Goal: Book appointment/travel/reservation

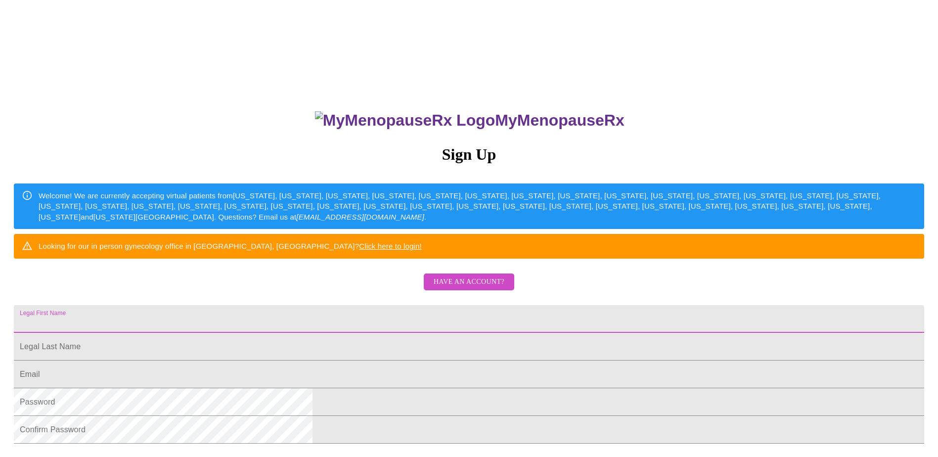
click at [373, 333] on input "Legal First Name" at bounding box center [469, 319] width 910 height 28
click at [356, 333] on input "Legal First Name" at bounding box center [469, 319] width 910 height 28
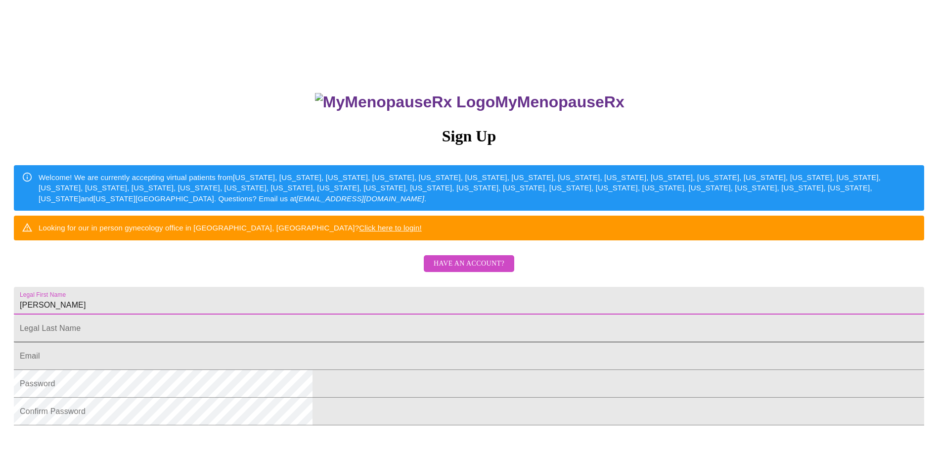
scroll to position [49, 0]
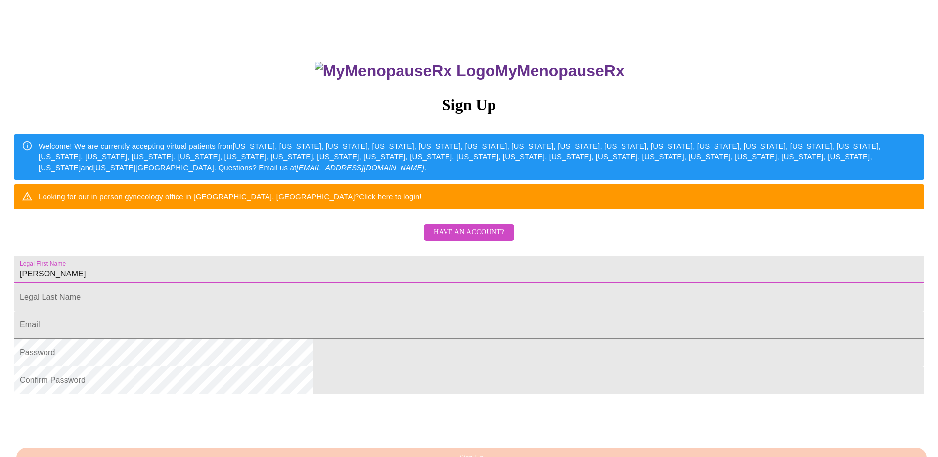
type input "[PERSON_NAME]"
click at [457, 311] on input "Legal First Name" at bounding box center [469, 297] width 910 height 28
type input "[PERSON_NAME]"
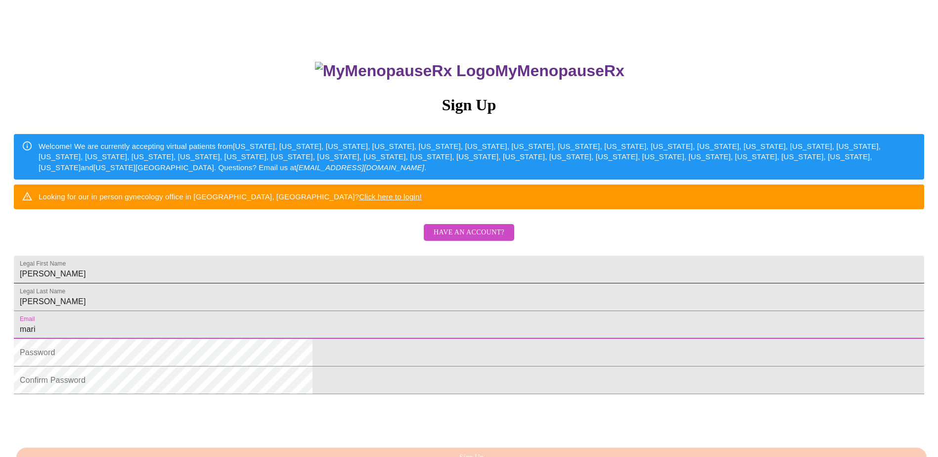
type input "[EMAIL_ADDRESS][DOMAIN_NAME]"
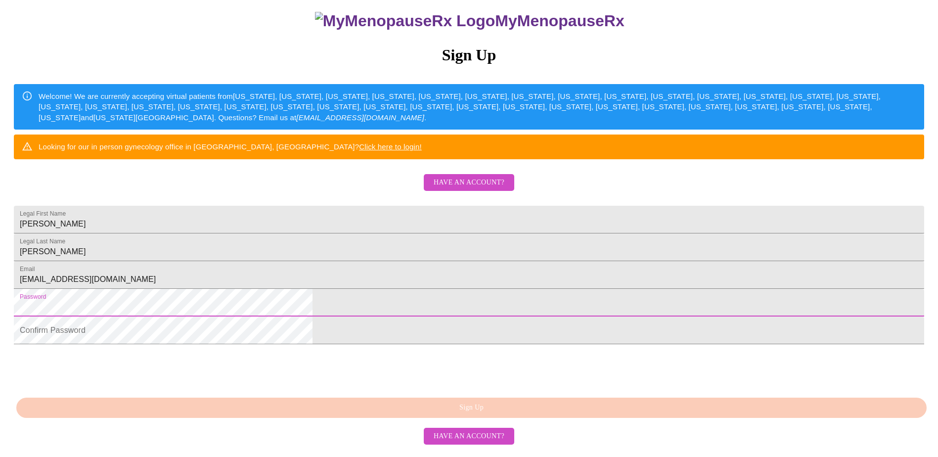
scroll to position [0, 0]
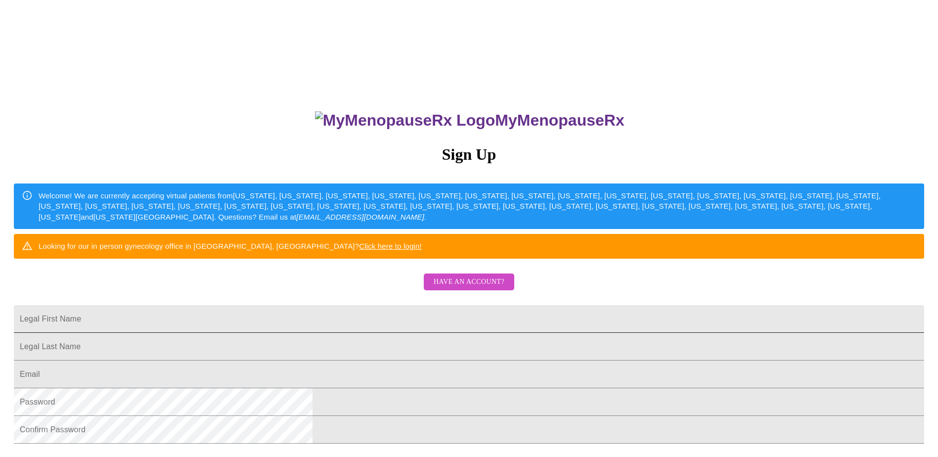
click at [333, 333] on input "Legal First Name" at bounding box center [469, 319] width 910 height 28
click at [342, 333] on input "Legal First Name" at bounding box center [469, 319] width 910 height 28
type input "[PERSON_NAME]"
type input "[EMAIL_ADDRESS][DOMAIN_NAME]"
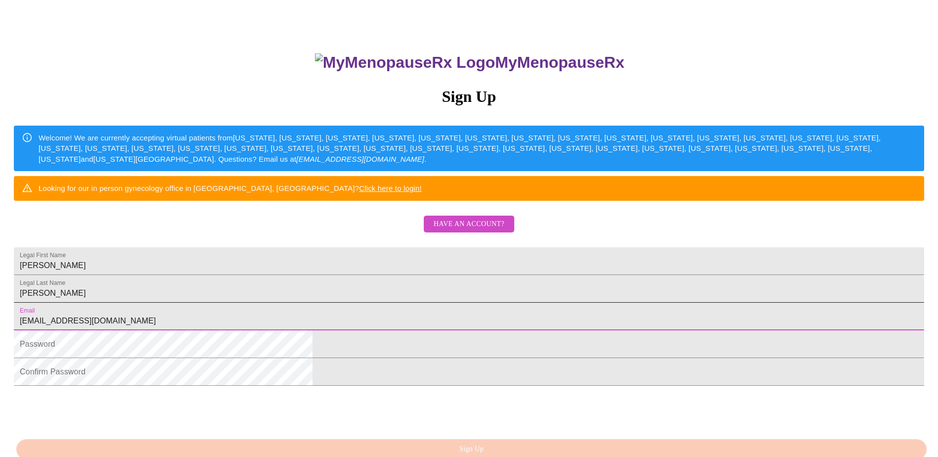
scroll to position [179, 0]
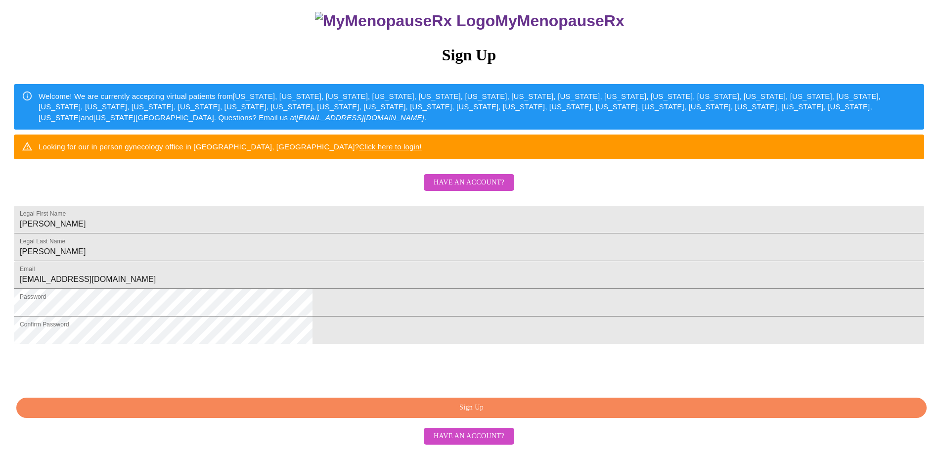
click at [384, 413] on span "Sign Up" at bounding box center [471, 407] width 887 height 12
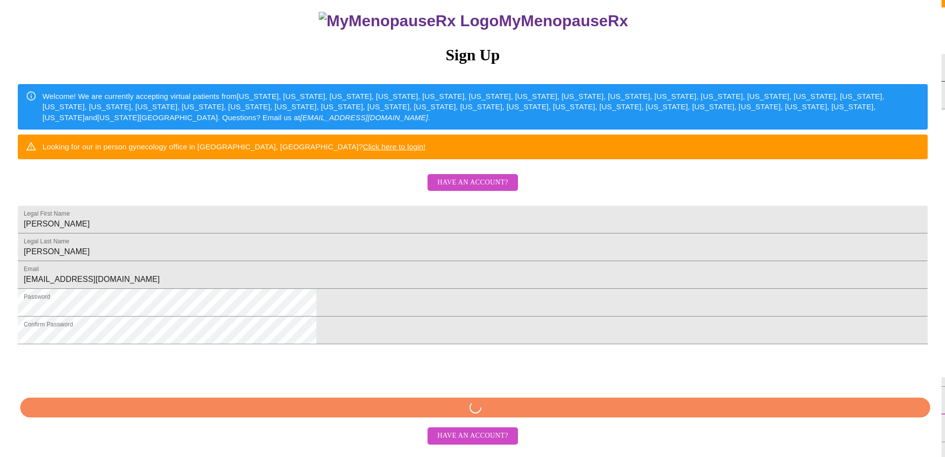
scroll to position [140, 0]
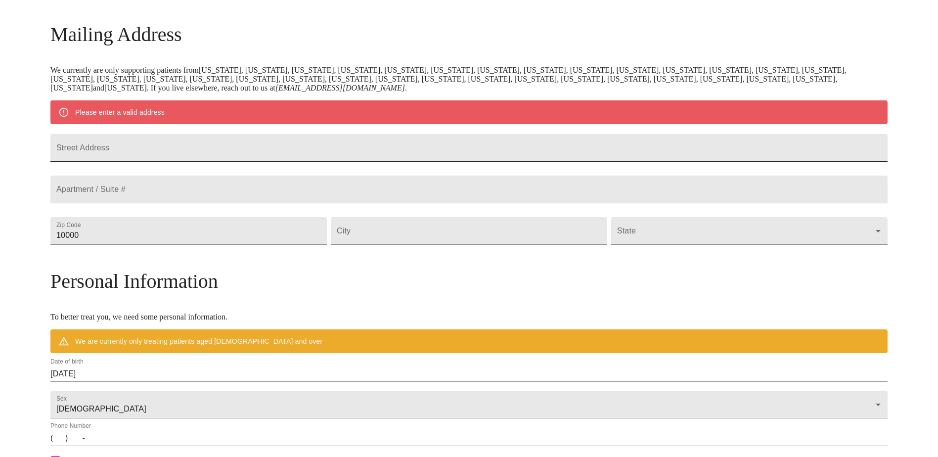
click at [190, 145] on input "Street Address" at bounding box center [468, 148] width 837 height 28
type input "[STREET_ADDRESS]"
type input "#E"
type input "28078"
type input "[GEOGRAPHIC_DATA]"
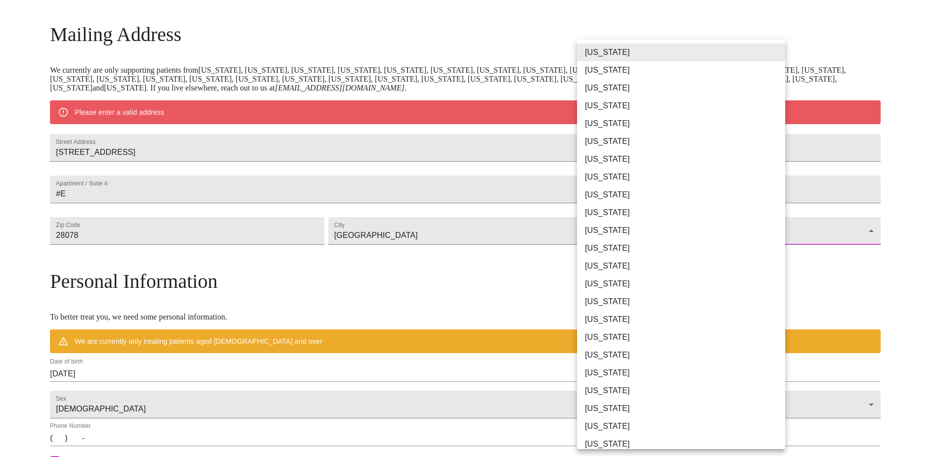
click at [615, 250] on body "MyMenopauseRx Welcome to MyMenopauseRx Since it's your first time here, you'll …" at bounding box center [469, 249] width 930 height 770
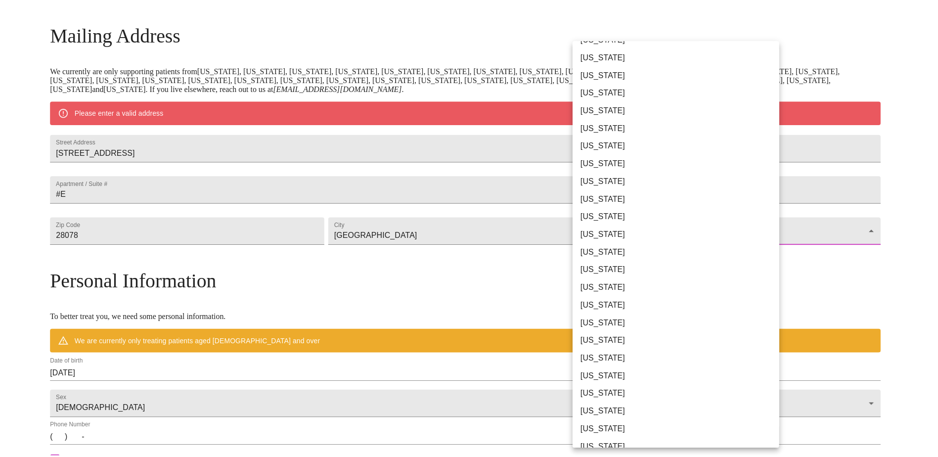
scroll to position [247, 0]
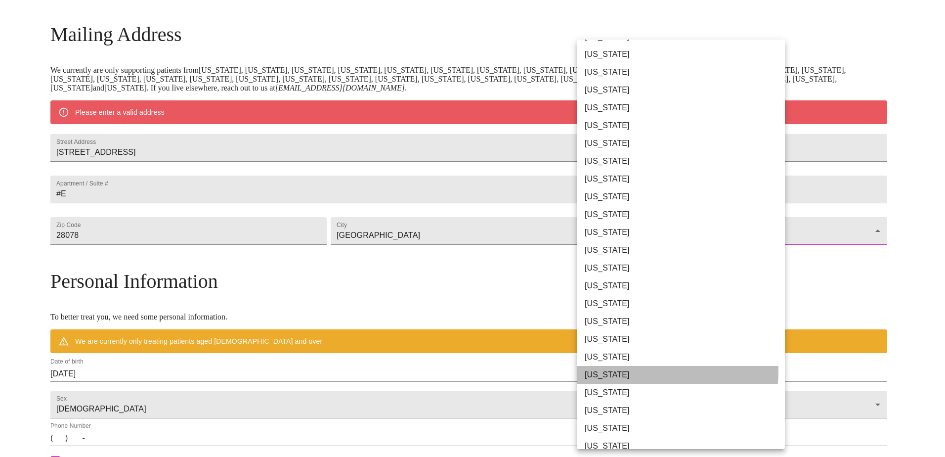
click at [612, 370] on li "[US_STATE]" at bounding box center [684, 375] width 215 height 18
type input "[US_STATE]"
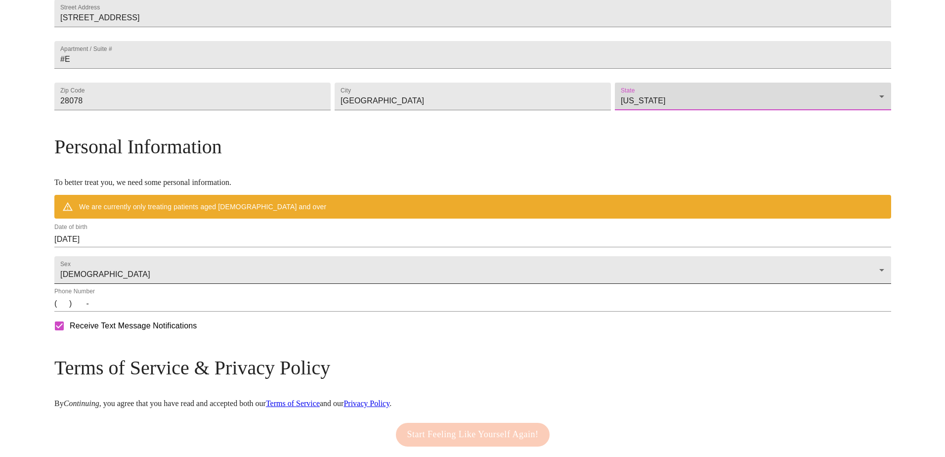
scroll to position [289, 0]
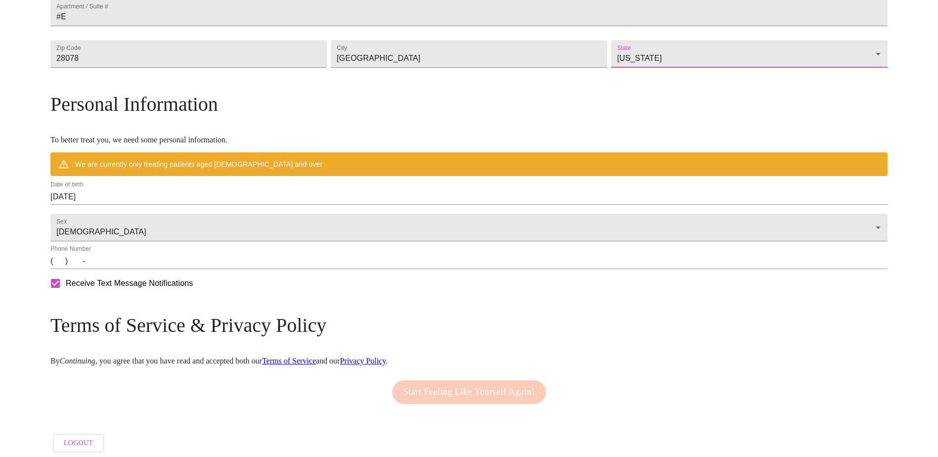
click at [191, 205] on input "[DATE]" at bounding box center [468, 197] width 837 height 16
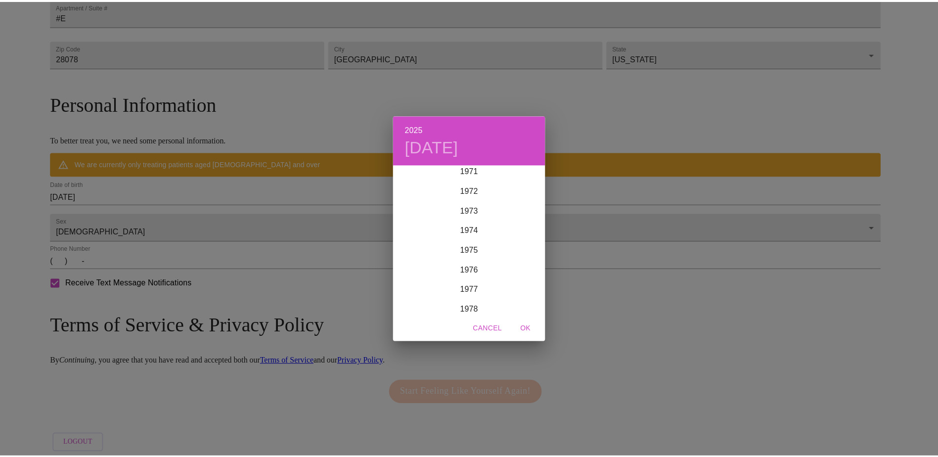
scroll to position [1428, 0]
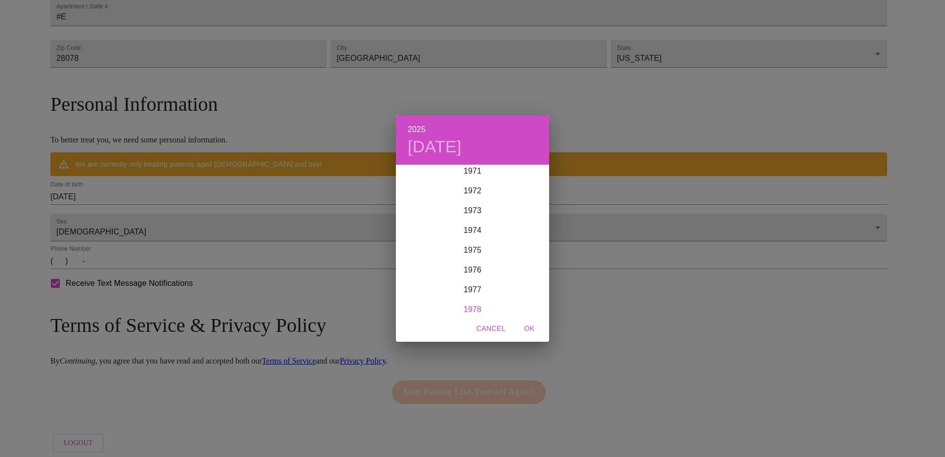
click at [466, 303] on div "1978" at bounding box center [472, 310] width 153 height 20
click at [421, 183] on div "Jan" at bounding box center [421, 184] width 51 height 37
click at [453, 233] on p "10" at bounding box center [453, 235] width 8 height 10
click at [531, 328] on span "OK" at bounding box center [529, 328] width 24 height 12
type input "[DATE]"
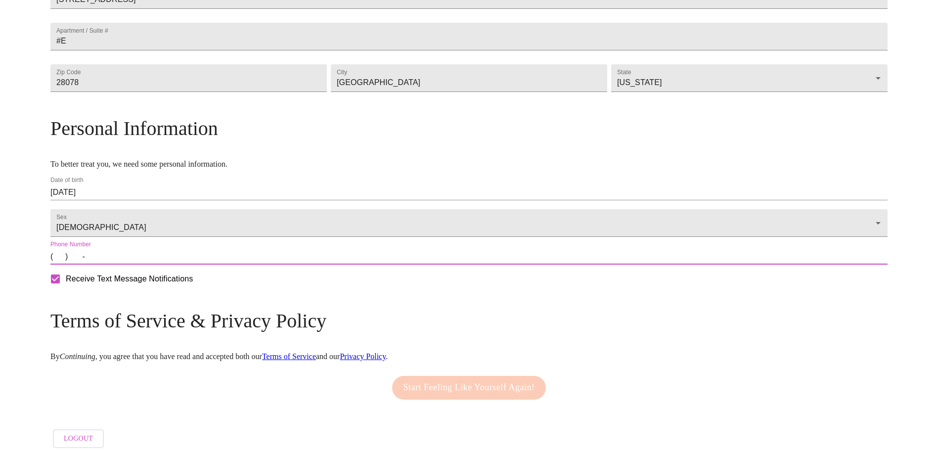
click at [160, 263] on input "(   )    -" at bounding box center [468, 257] width 837 height 16
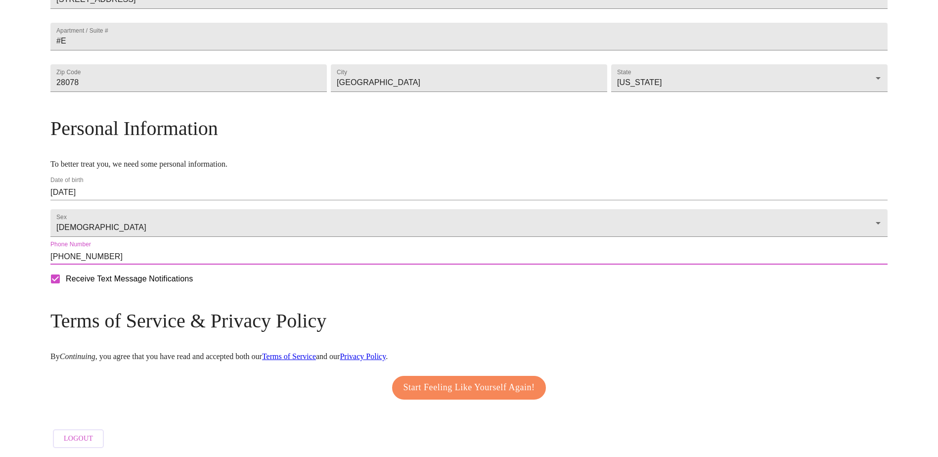
type input "[PHONE_NUMBER]"
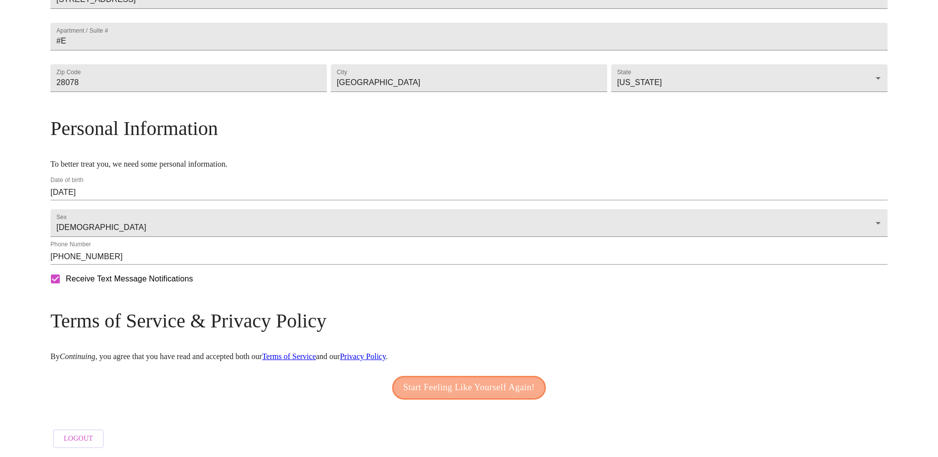
click at [403, 381] on span "Start Feeling Like Yourself Again!" at bounding box center [468, 388] width 131 height 16
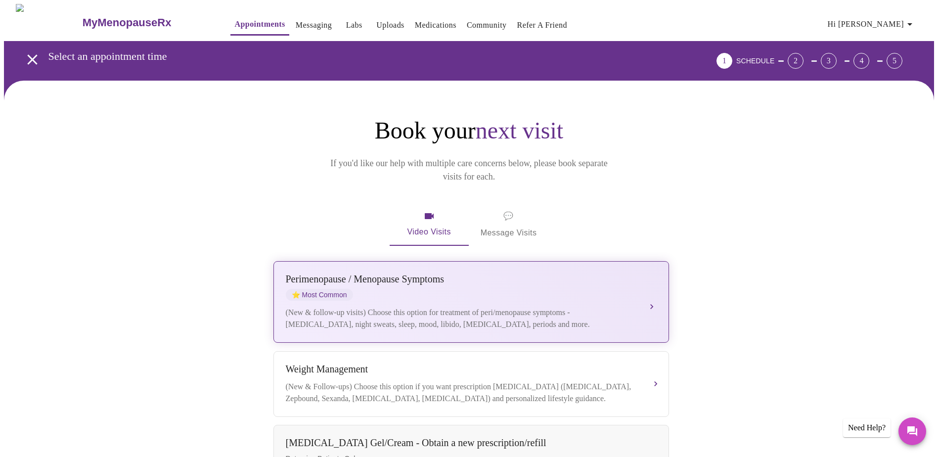
click at [649, 285] on button "[MEDICAL_DATA] / Menopause Symptoms ⭐ Most Common (New & follow-up visits) Choo…" at bounding box center [470, 302] width 395 height 82
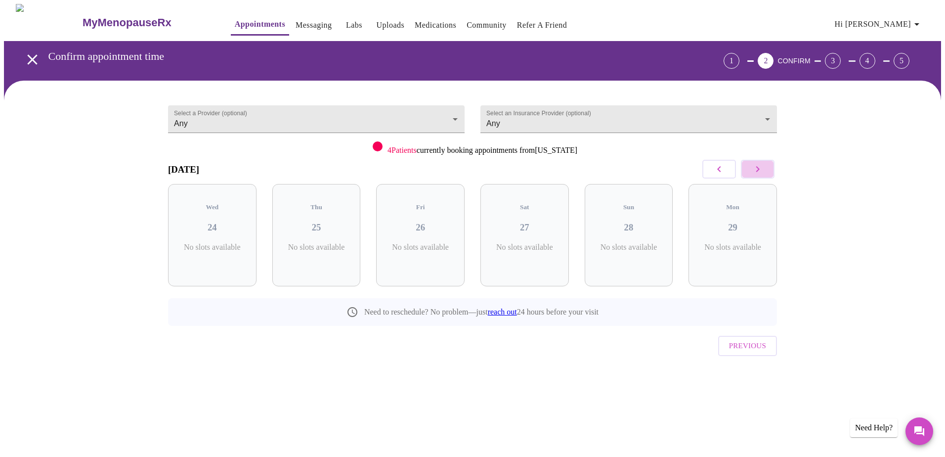
click at [763, 169] on icon "button" at bounding box center [758, 169] width 12 height 12
click at [272, 113] on body "MyMenopauseRx Appointments Messaging Labs Uploads Medications Community Refer a…" at bounding box center [472, 204] width 937 height 401
click at [521, 118] on div at bounding box center [472, 228] width 945 height 457
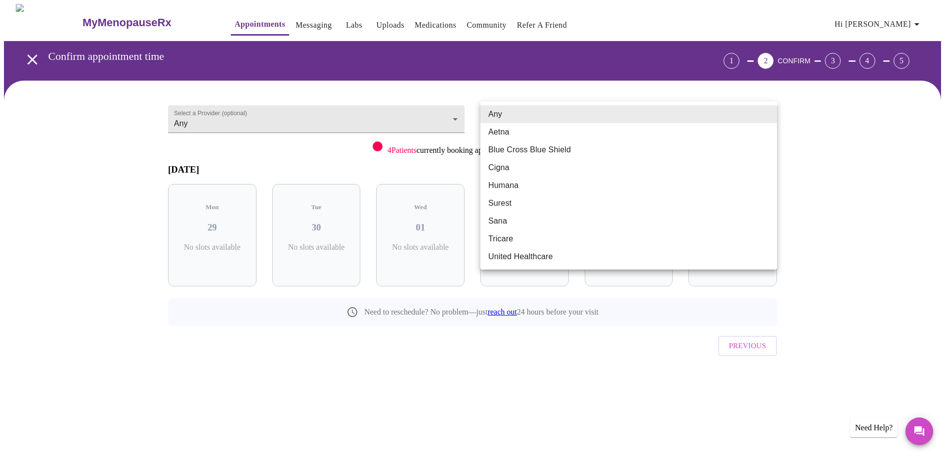
click at [506, 122] on body "MyMenopauseRx Appointments Messaging Labs Uploads Medications Community Refer a…" at bounding box center [472, 204] width 937 height 401
click at [515, 153] on li "Blue Cross Blue Shield" at bounding box center [628, 150] width 297 height 18
type input "Blue Cross Blue Shield"
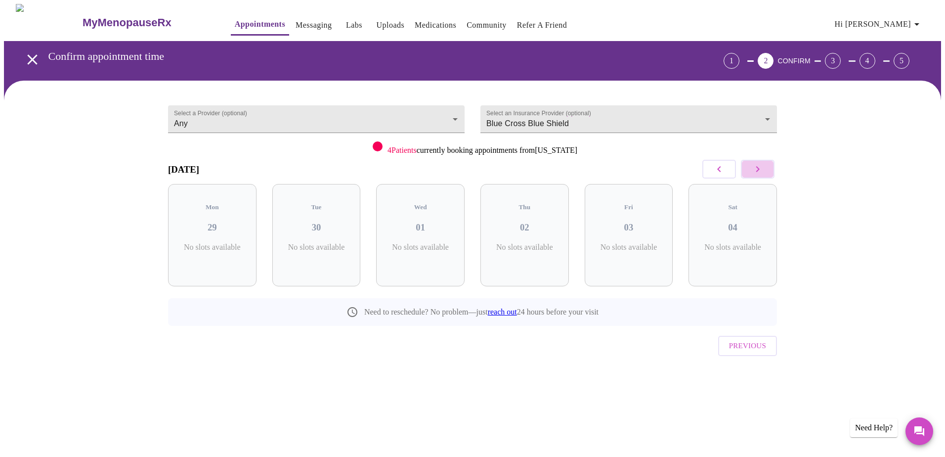
click at [767, 171] on button "button" at bounding box center [758, 169] width 34 height 19
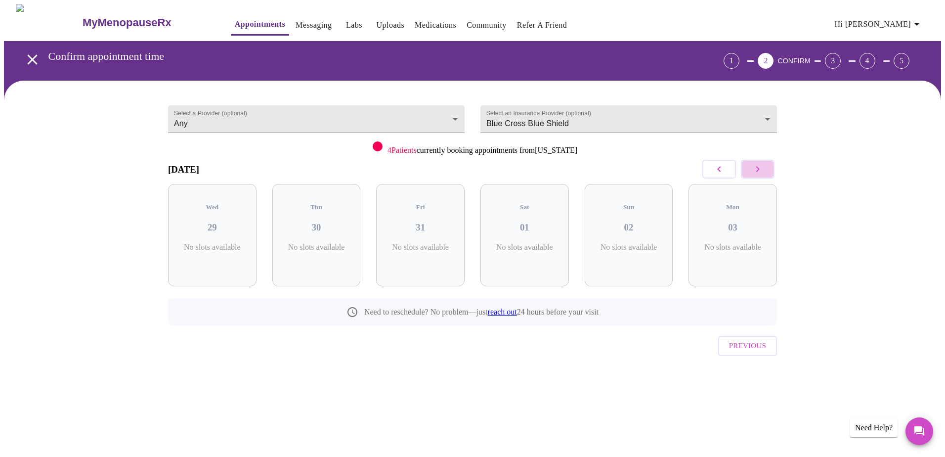
click at [767, 171] on button "button" at bounding box center [758, 169] width 34 height 19
click at [753, 169] on icon "button" at bounding box center [758, 169] width 12 height 12
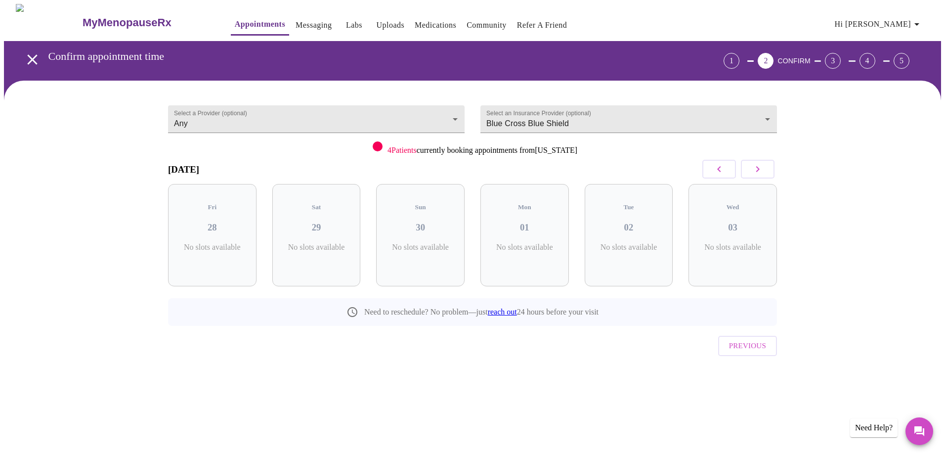
click at [753, 169] on icon "button" at bounding box center [758, 169] width 12 height 12
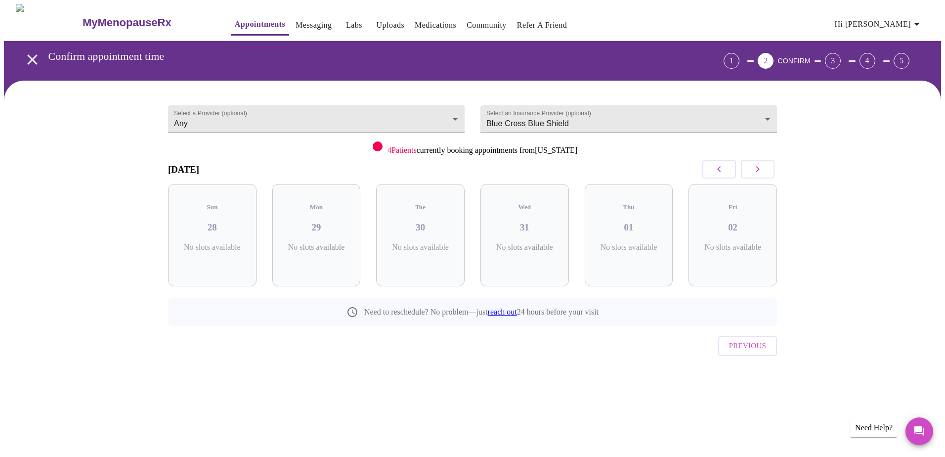
click at [753, 169] on icon "button" at bounding box center [758, 169] width 12 height 12
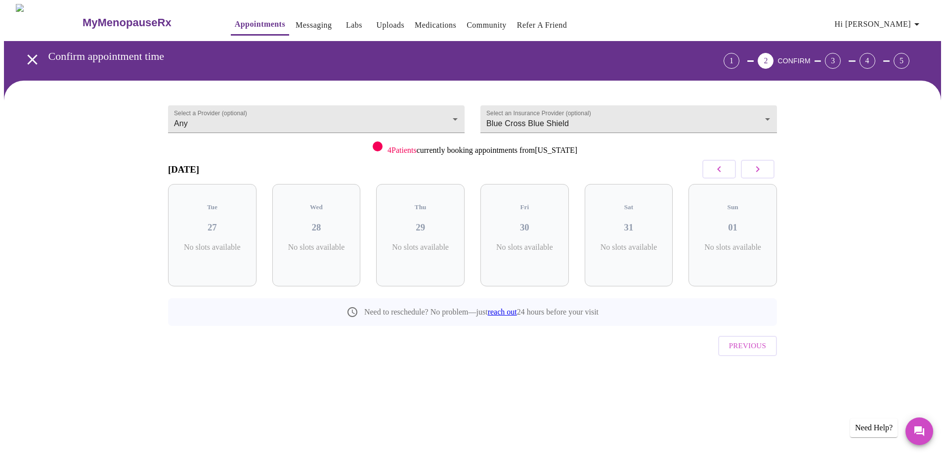
click at [459, 222] on div "Thu 29 No slots available" at bounding box center [420, 235] width 88 height 102
click at [515, 230] on div "Fri 30 No slots available" at bounding box center [524, 235] width 88 height 102
drag, startPoint x: 572, startPoint y: 221, endPoint x: 579, endPoint y: 213, distance: 10.5
click at [579, 213] on div "Tue 27 No slots available Wed 28 No slots available Thu 29 No slots available F…" at bounding box center [472, 235] width 625 height 118
click at [718, 166] on icon "button" at bounding box center [719, 169] width 12 height 12
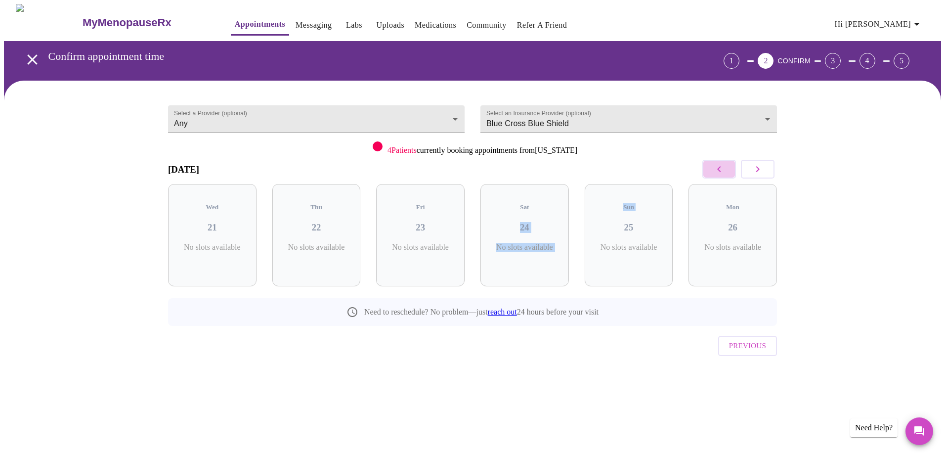
click at [718, 166] on icon "button" at bounding box center [719, 169] width 12 height 12
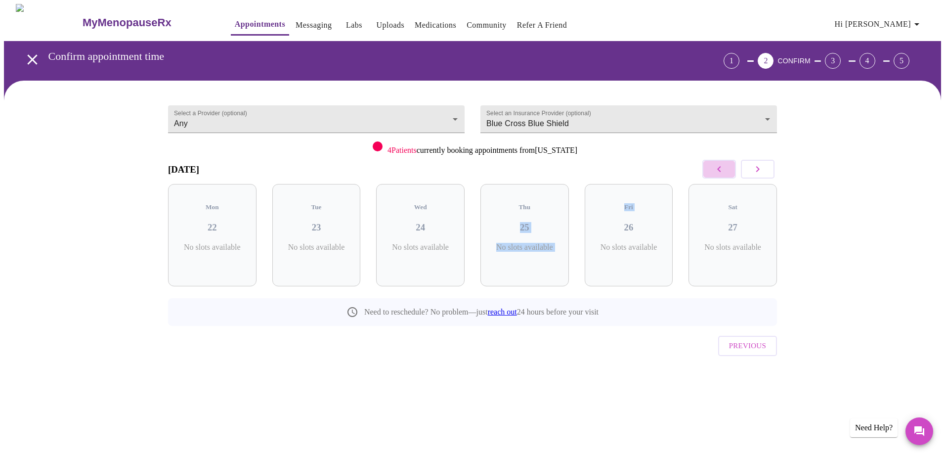
click at [718, 166] on icon "button" at bounding box center [719, 169] width 12 height 12
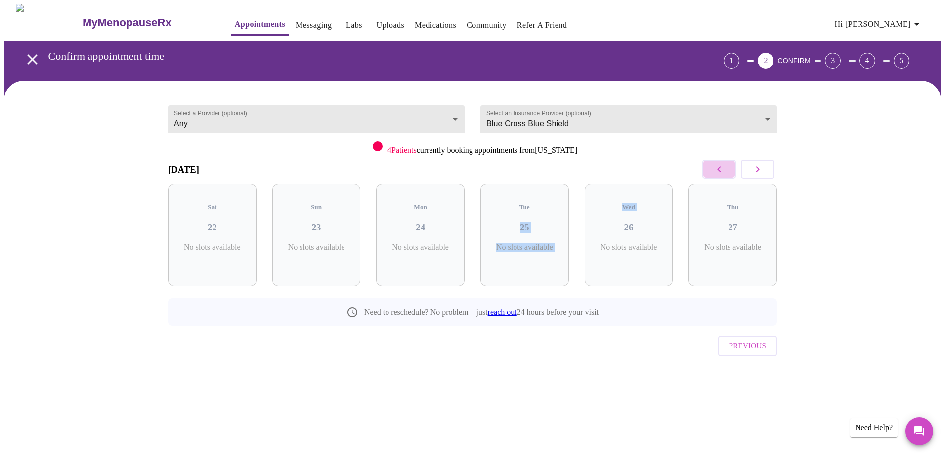
click at [718, 166] on icon "button" at bounding box center [719, 169] width 12 height 12
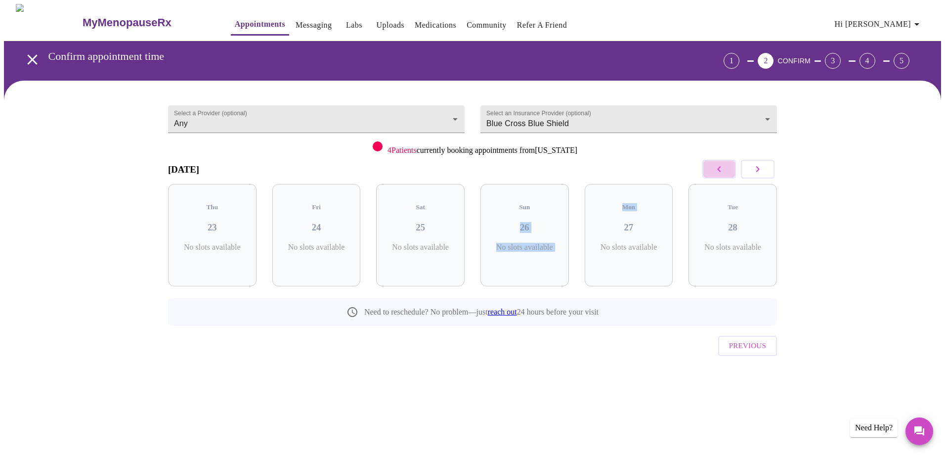
click at [718, 166] on icon "button" at bounding box center [719, 169] width 12 height 12
click at [728, 336] on button "Previous" at bounding box center [747, 346] width 59 height 20
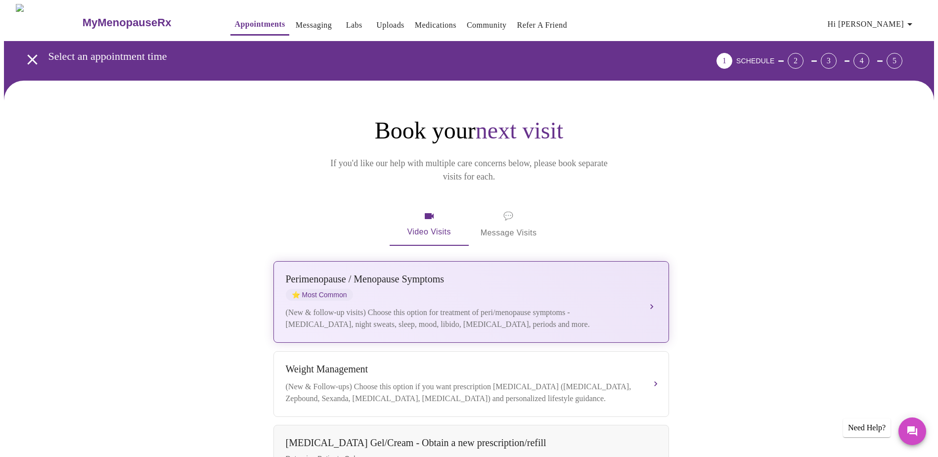
click at [345, 289] on span "⭐ Most Common" at bounding box center [319, 295] width 67 height 12
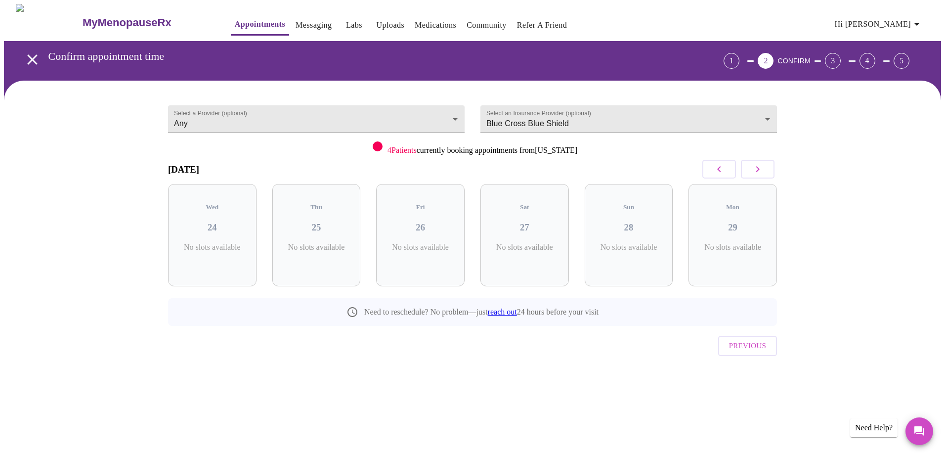
click at [761, 163] on icon "button" at bounding box center [758, 169] width 12 height 12
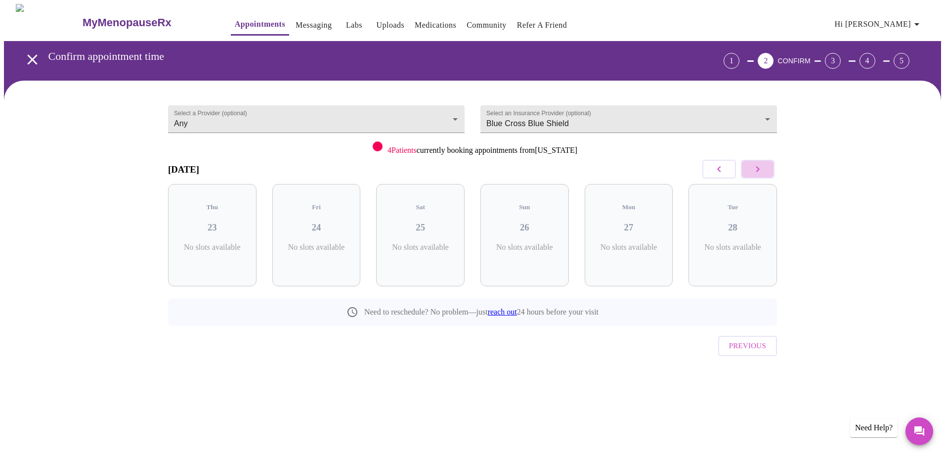
click at [761, 163] on icon "button" at bounding box center [758, 169] width 12 height 12
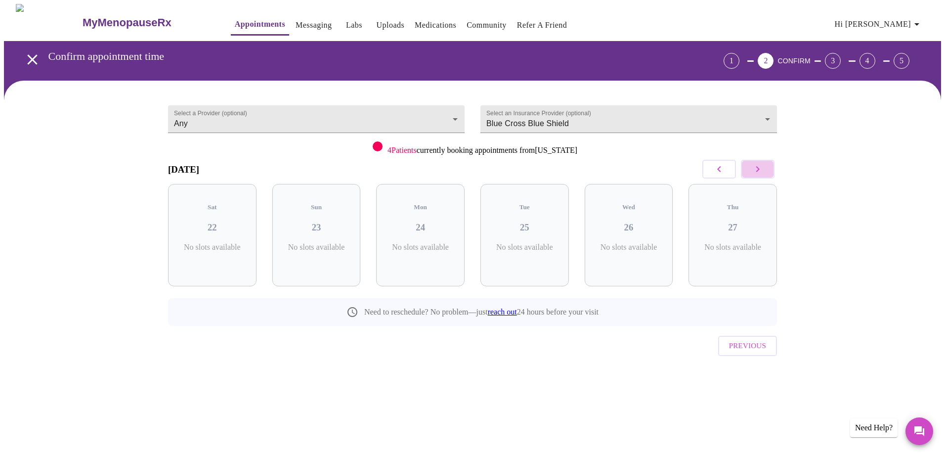
click at [761, 163] on icon "button" at bounding box center [758, 169] width 12 height 12
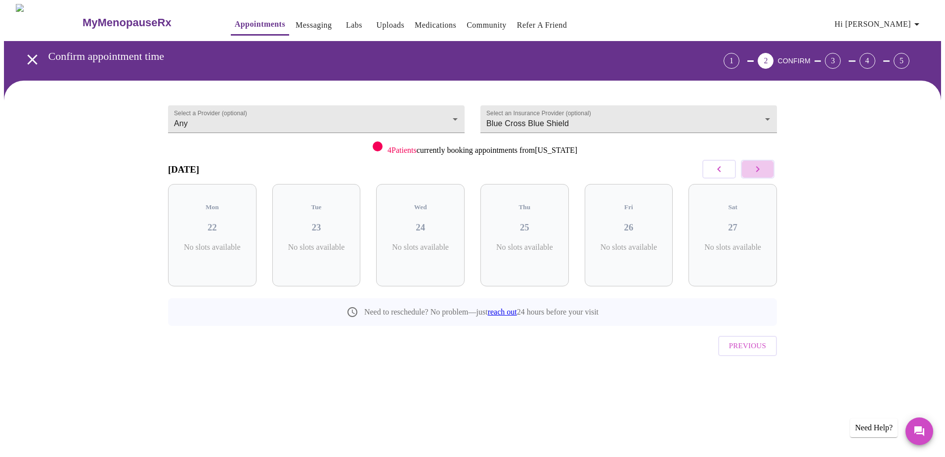
click at [761, 163] on icon "button" at bounding box center [758, 169] width 12 height 12
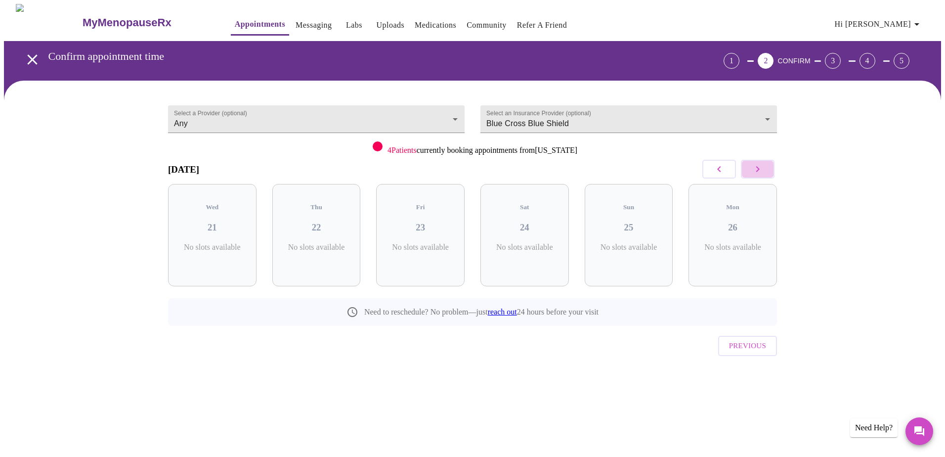
click at [761, 163] on icon "button" at bounding box center [758, 169] width 12 height 12
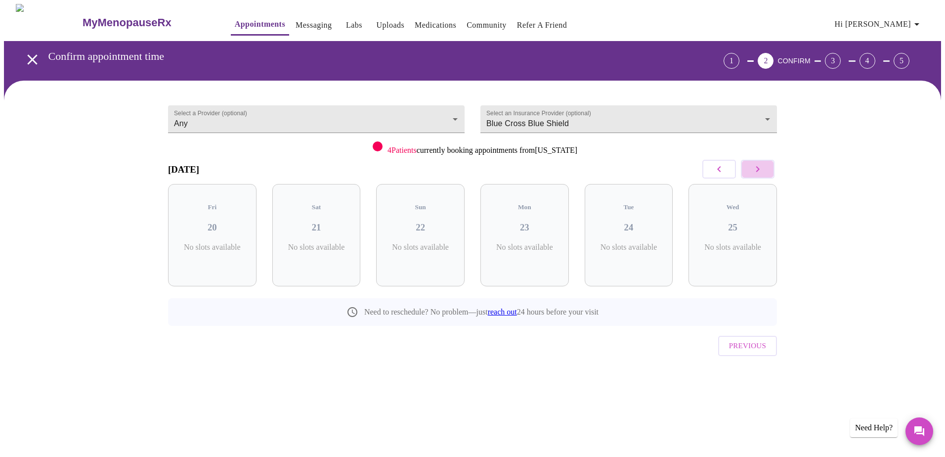
click at [761, 163] on icon "button" at bounding box center [758, 169] width 12 height 12
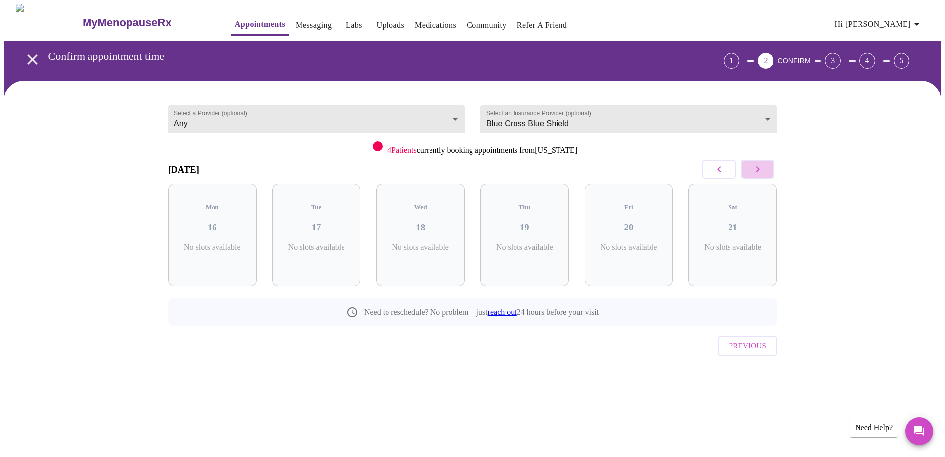
click at [761, 163] on icon "button" at bounding box center [758, 169] width 12 height 12
click at [720, 171] on icon "button" at bounding box center [718, 169] width 3 height 6
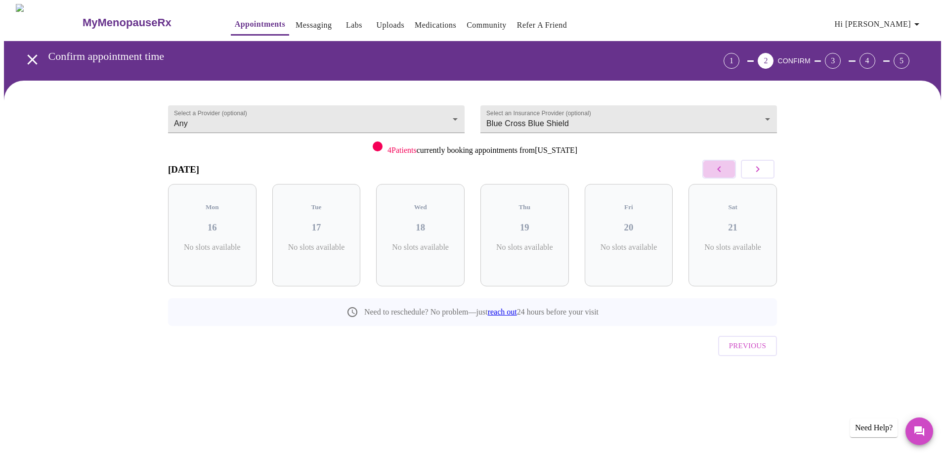
click at [720, 171] on icon "button" at bounding box center [718, 169] width 3 height 6
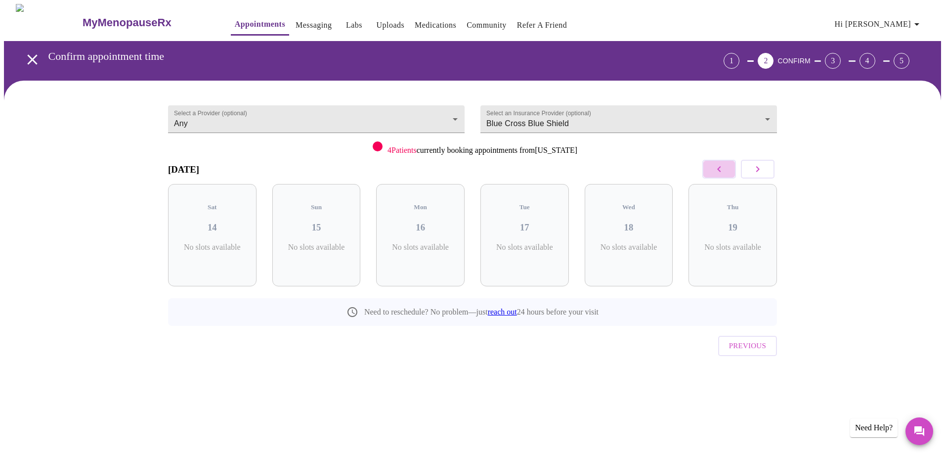
click at [720, 171] on icon "button" at bounding box center [718, 169] width 3 height 6
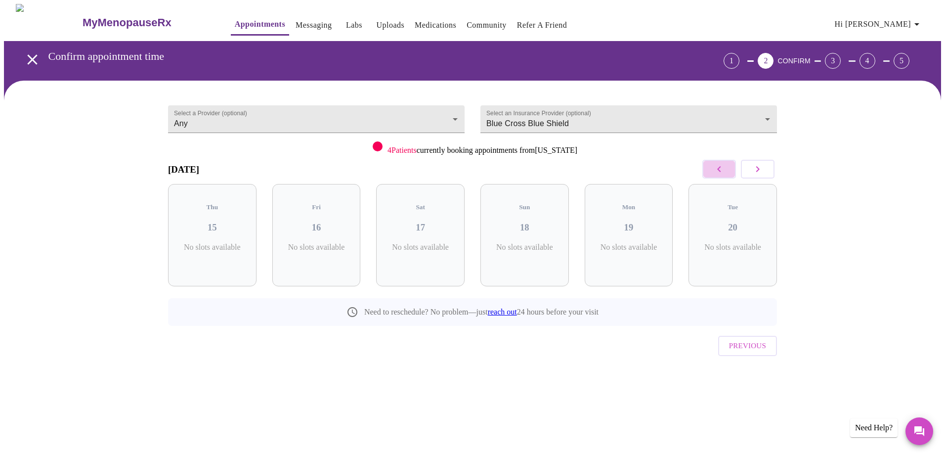
click at [720, 171] on icon "button" at bounding box center [718, 169] width 3 height 6
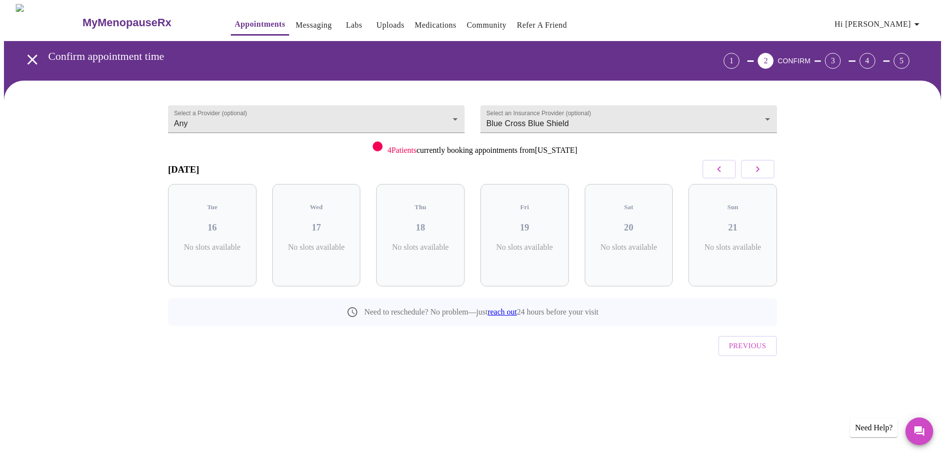
click at [720, 171] on icon "button" at bounding box center [718, 169] width 3 height 6
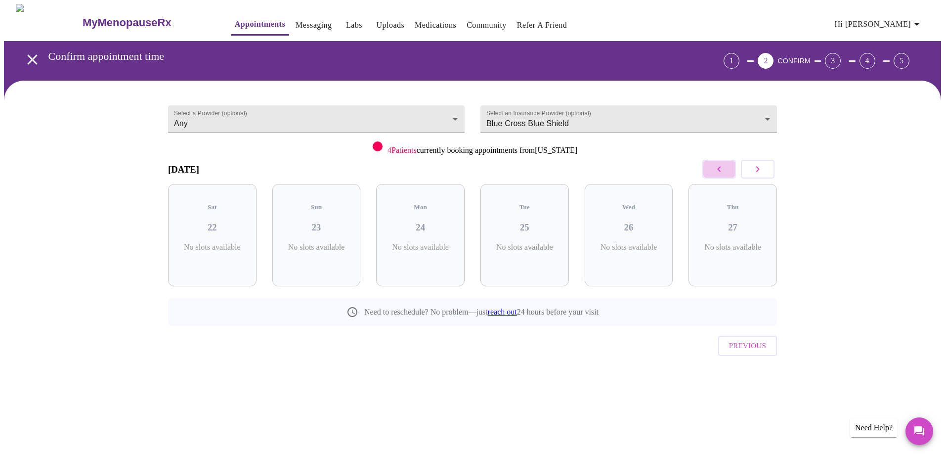
click at [720, 171] on icon "button" at bounding box center [718, 169] width 3 height 6
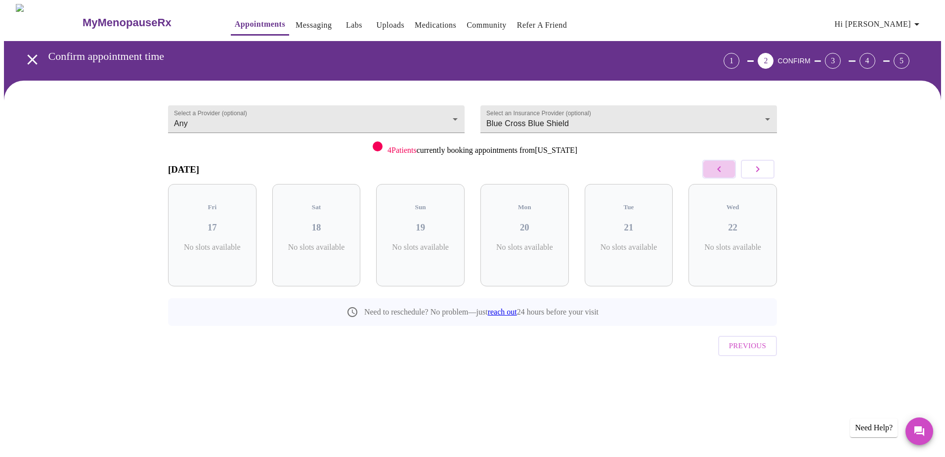
click at [720, 171] on icon "button" at bounding box center [718, 169] width 3 height 6
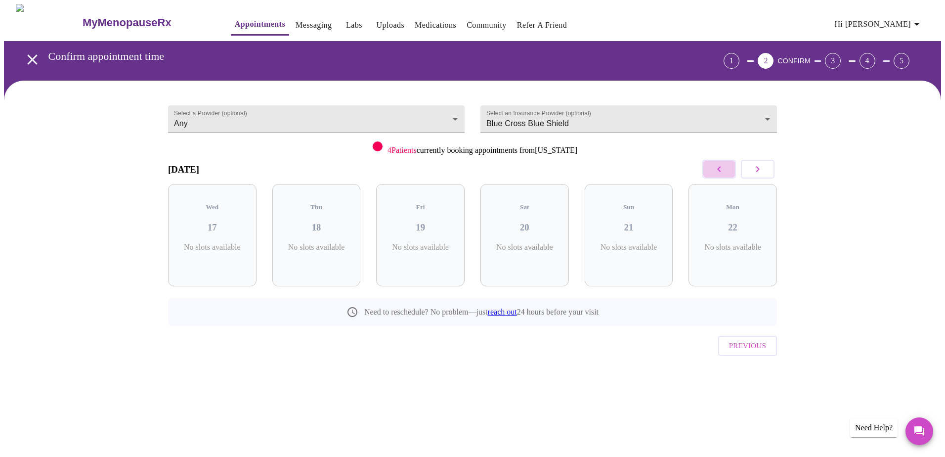
click at [720, 171] on icon "button" at bounding box center [718, 169] width 3 height 6
click at [755, 169] on icon "button" at bounding box center [758, 169] width 12 height 12
click at [761, 170] on icon "button" at bounding box center [758, 169] width 12 height 12
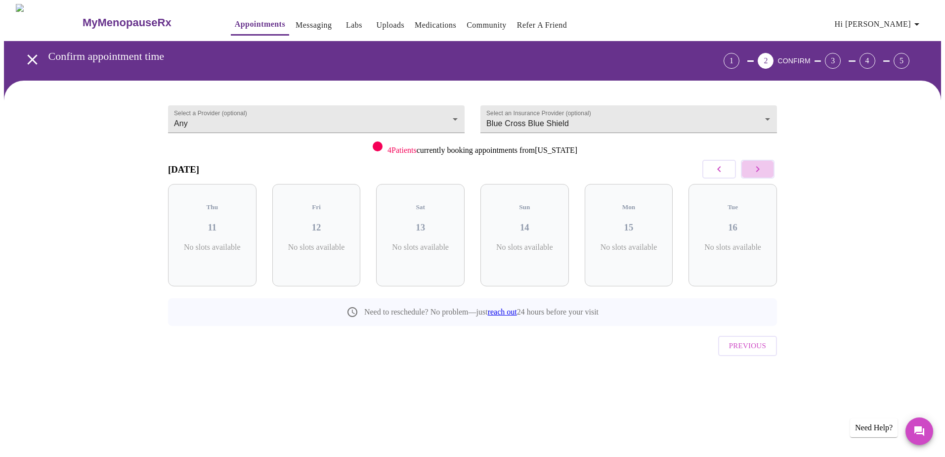
click at [761, 170] on icon "button" at bounding box center [758, 169] width 12 height 12
click at [541, 222] on h3 "26" at bounding box center [524, 227] width 73 height 11
click at [525, 229] on div "Fri 26 No slots available" at bounding box center [524, 235] width 88 height 102
